Goal: Task Accomplishment & Management: Use online tool/utility

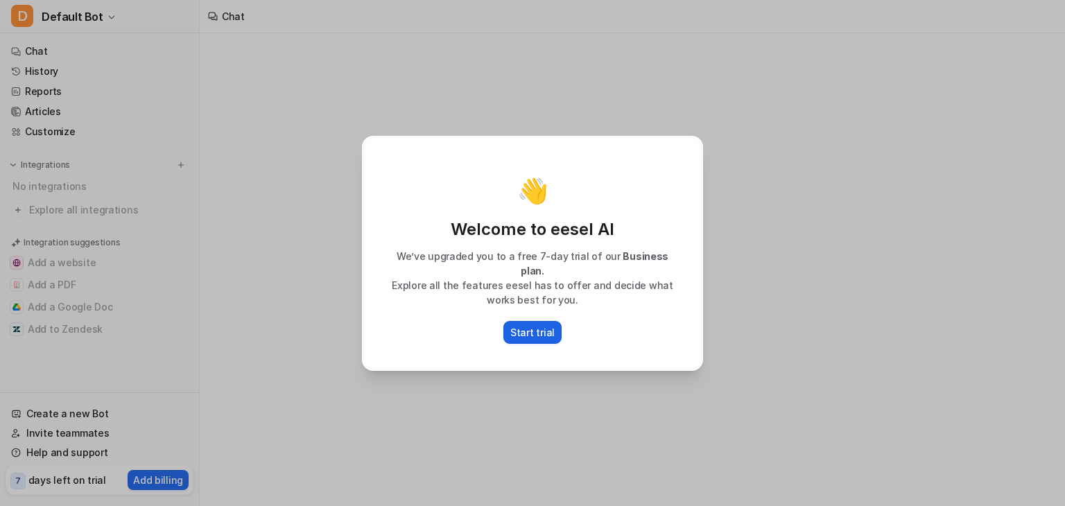
click at [542, 326] on p "Start trial" at bounding box center [532, 332] width 44 height 15
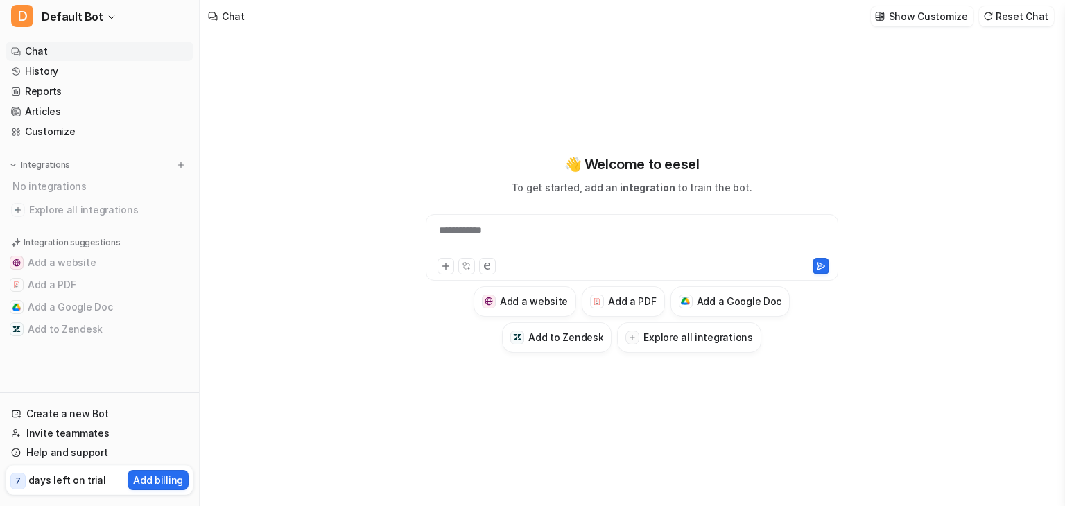
type textarea "**********"
click at [465, 226] on div "**********" at bounding box center [632, 239] width 406 height 32
click at [444, 263] on icon at bounding box center [446, 266] width 10 height 10
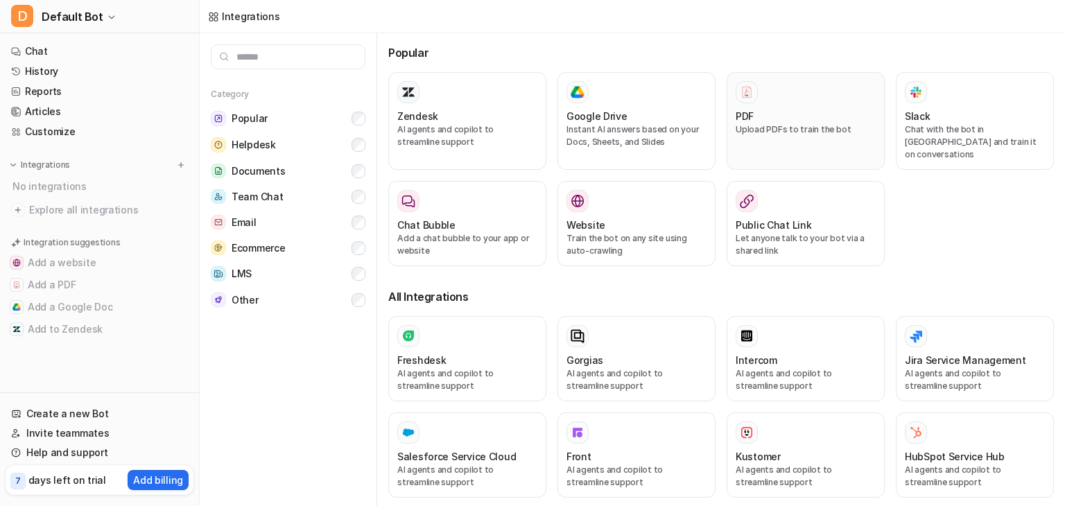
click at [802, 106] on div "PDF Upload PDFs to train the bot" at bounding box center [806, 121] width 140 height 80
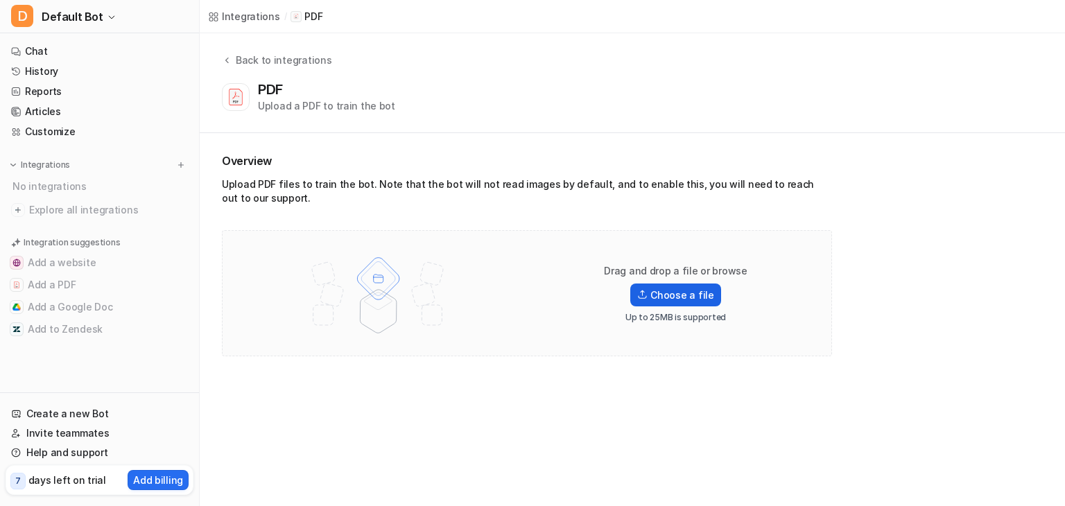
click at [677, 299] on label "Choose a file" at bounding box center [675, 295] width 90 height 23
click at [0, 0] on input "Choose a file" at bounding box center [0, 0] width 0 height 0
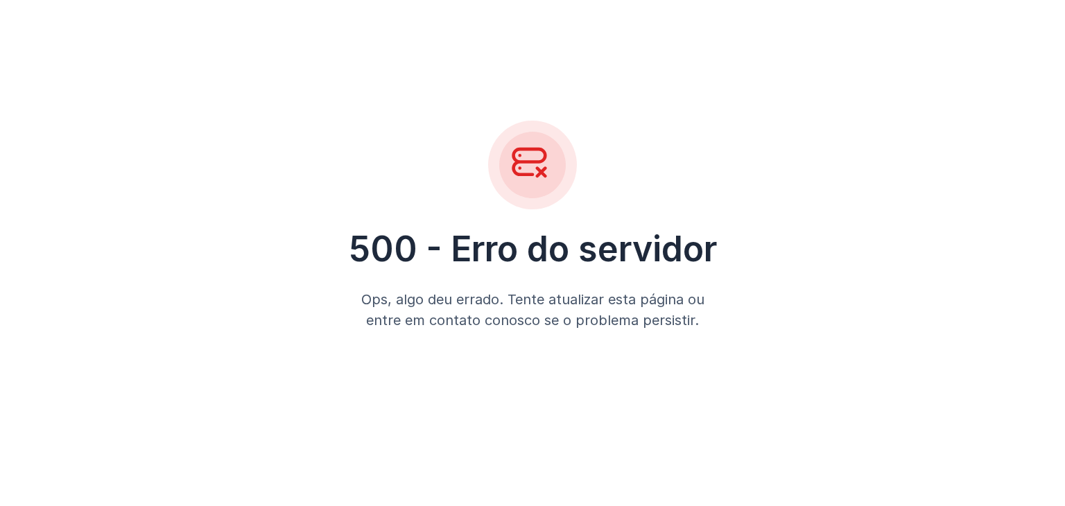
drag, startPoint x: 425, startPoint y: 232, endPoint x: 430, endPoint y: 239, distance: 8.5
click at [430, 239] on font "500 - Erro do servidor" at bounding box center [533, 249] width 368 height 42
click at [558, 89] on div "500 - Erro do servidor Ops, algo deu errado. Tente atualizar esta página ou ent…" at bounding box center [532, 225] width 1065 height 451
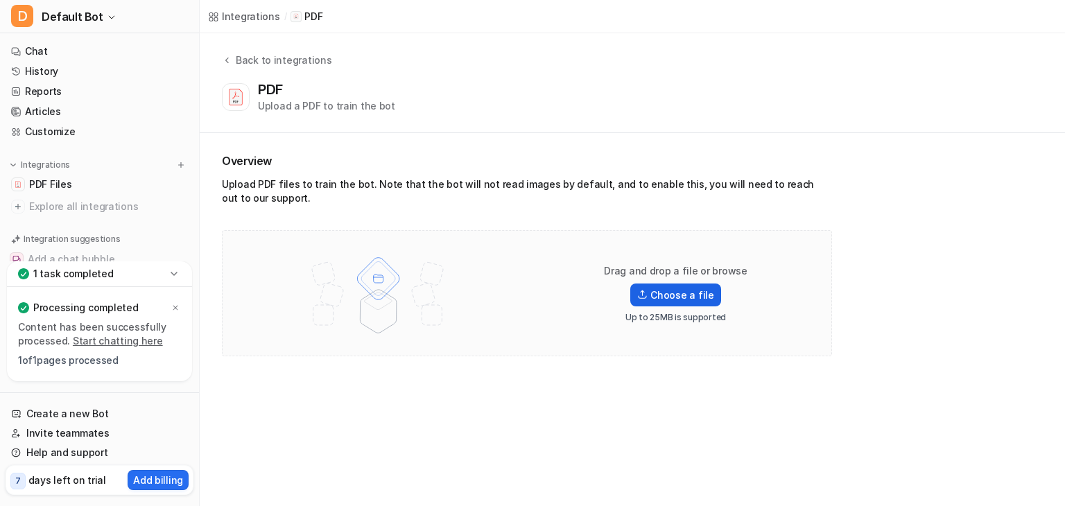
click at [648, 295] on img at bounding box center [642, 295] width 10 height 10
click at [0, 0] on input "Choose a file" at bounding box center [0, 0] width 0 height 0
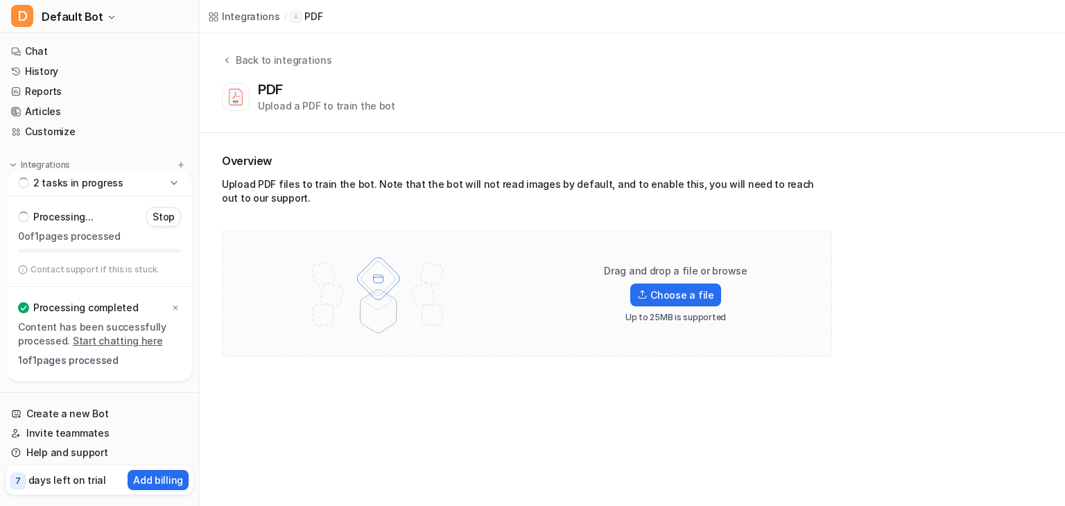
click at [175, 181] on icon at bounding box center [174, 183] width 14 height 14
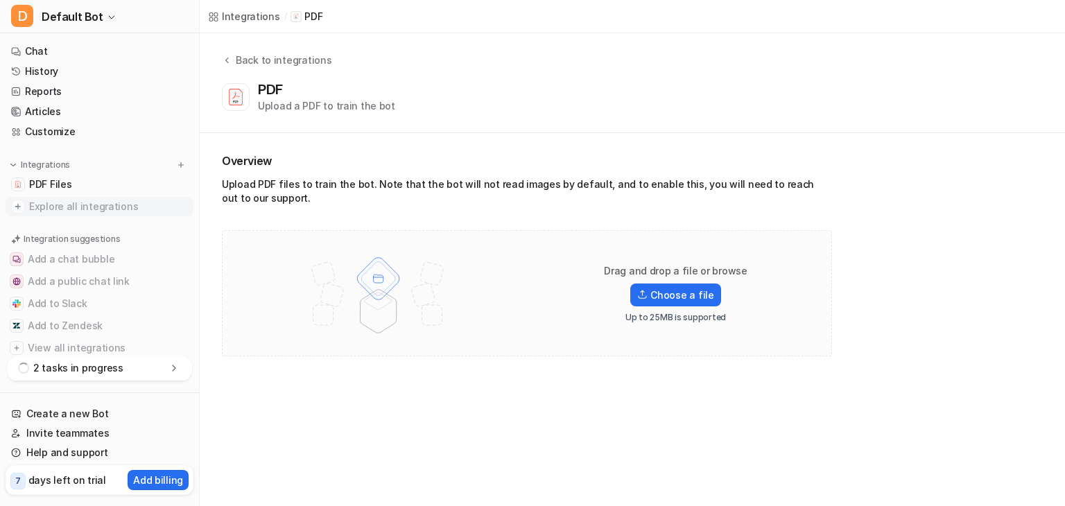
scroll to position [25, 0]
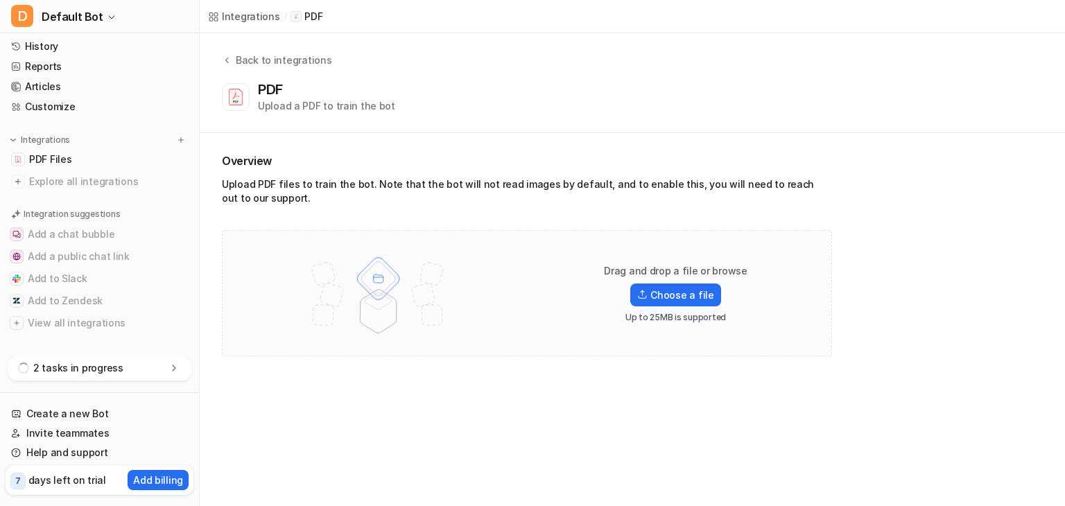
click at [169, 367] on icon at bounding box center [174, 368] width 14 height 14
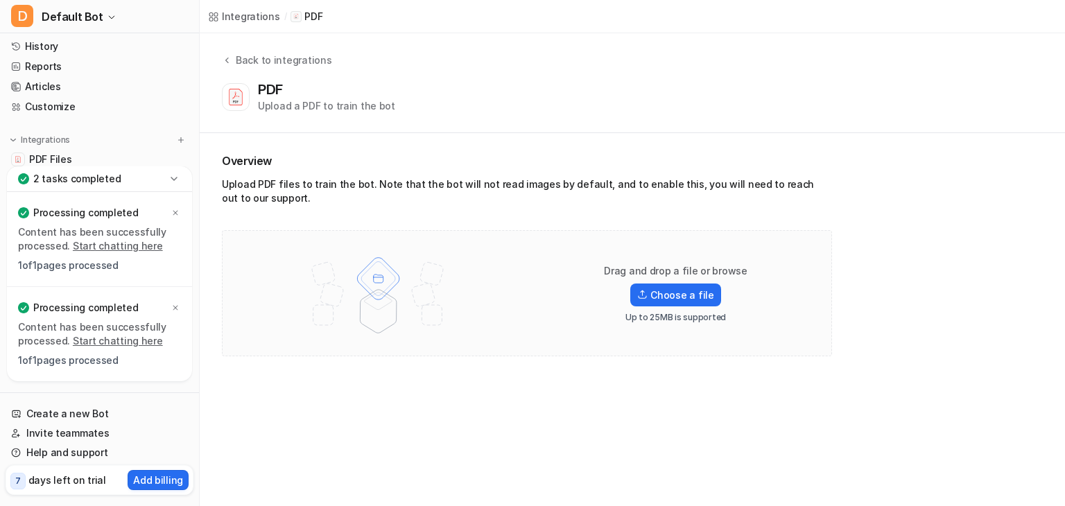
click at [178, 182] on icon at bounding box center [174, 179] width 14 height 14
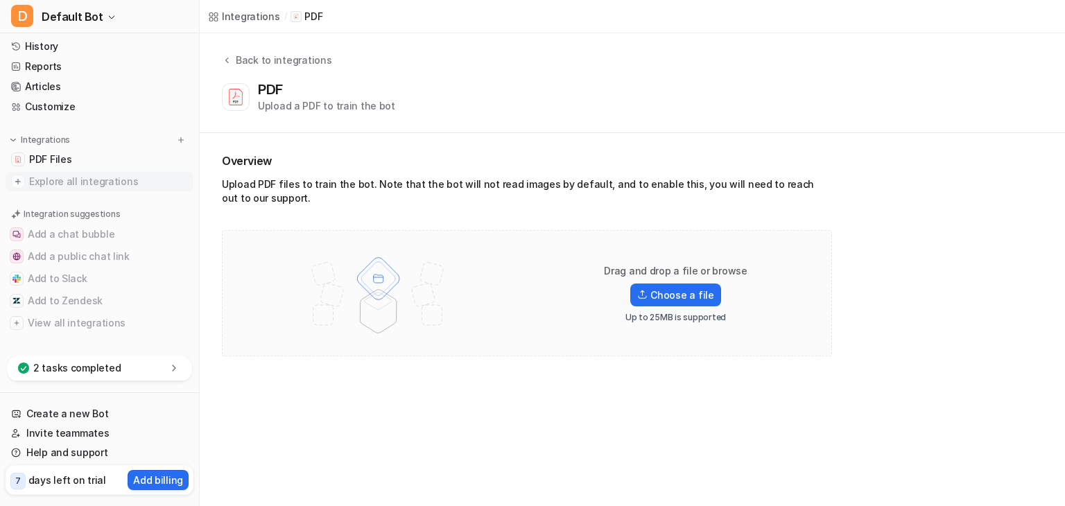
click at [178, 181] on span "Explore all integrations" at bounding box center [108, 182] width 159 height 22
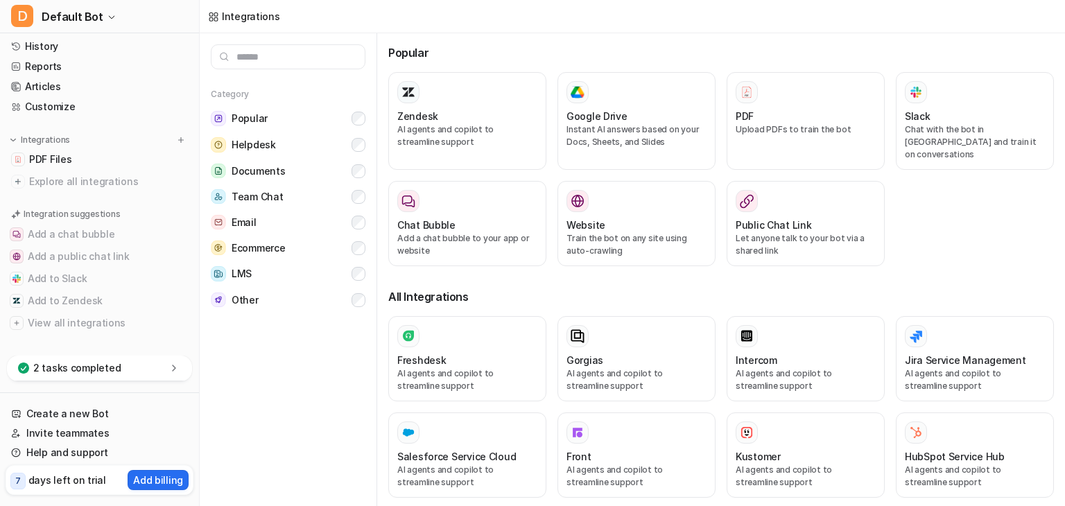
click at [97, 363] on p "2 tasks completed" at bounding box center [76, 368] width 87 height 14
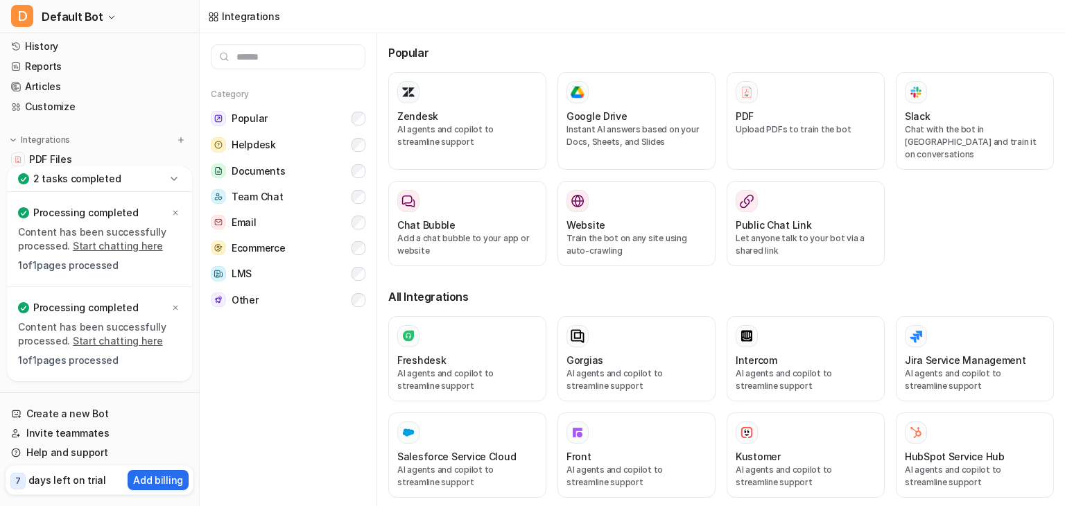
click at [92, 340] on link "Start chatting here" at bounding box center [118, 341] width 90 height 12
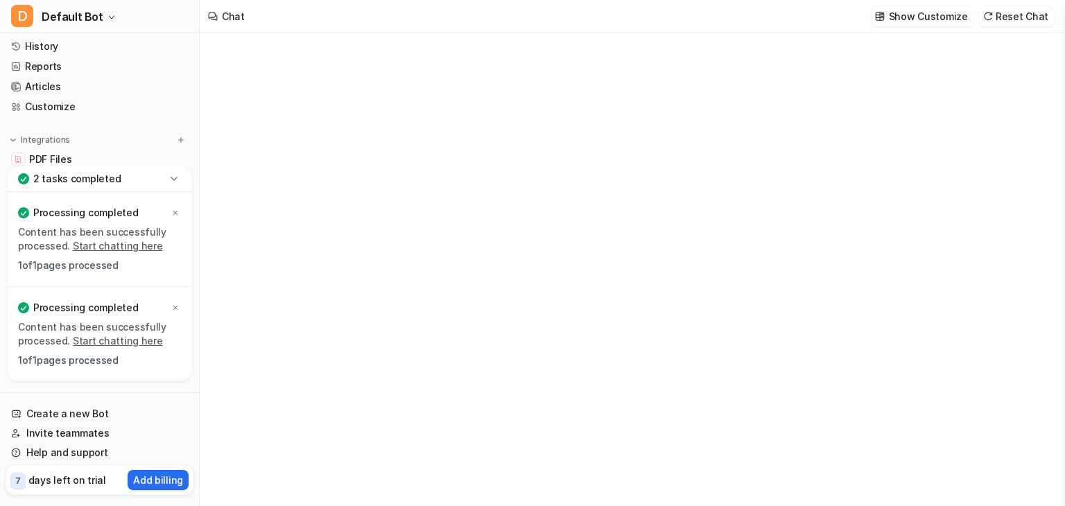
type textarea "**********"
